Goal: Transaction & Acquisition: Book appointment/travel/reservation

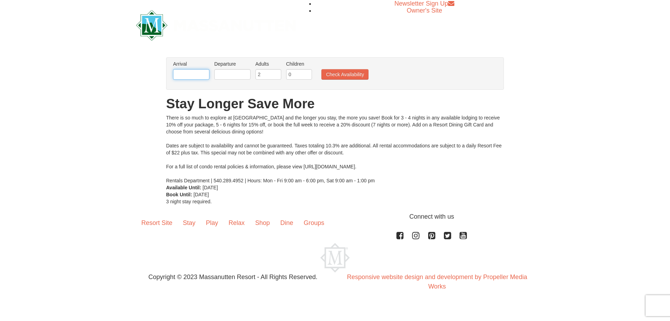
click at [190, 75] on input "text" at bounding box center [191, 74] width 36 height 10
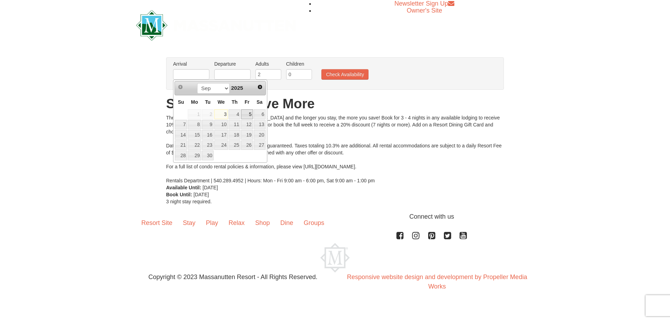
click at [251, 116] on link "5" at bounding box center [247, 114] width 12 height 10
type input "[DATE]"
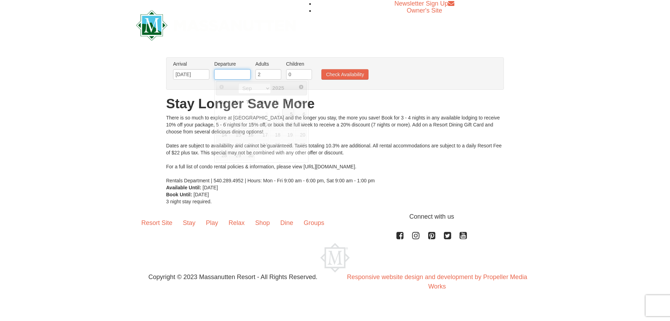
click at [248, 73] on input "text" at bounding box center [232, 74] width 36 height 10
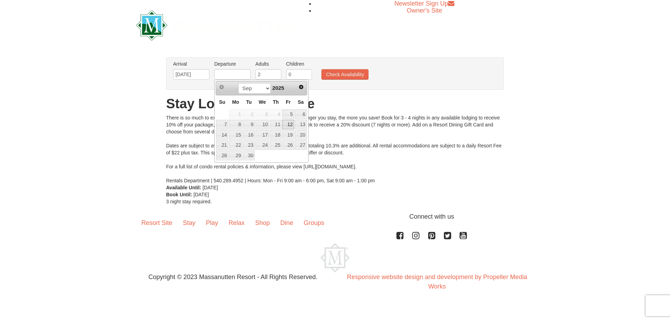
click at [287, 124] on link "12" at bounding box center [288, 125] width 12 height 10
type input "[DATE]"
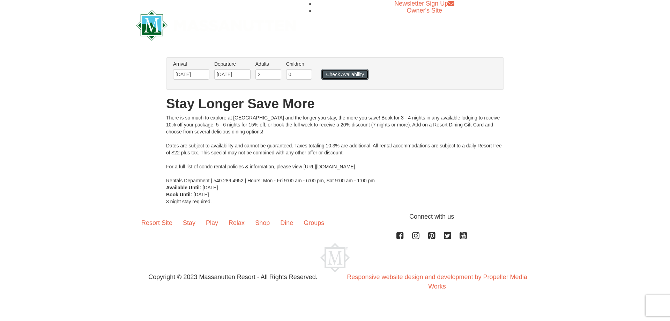
click at [353, 74] on button "Check Availability" at bounding box center [345, 74] width 47 height 10
